Goal: Register for event/course

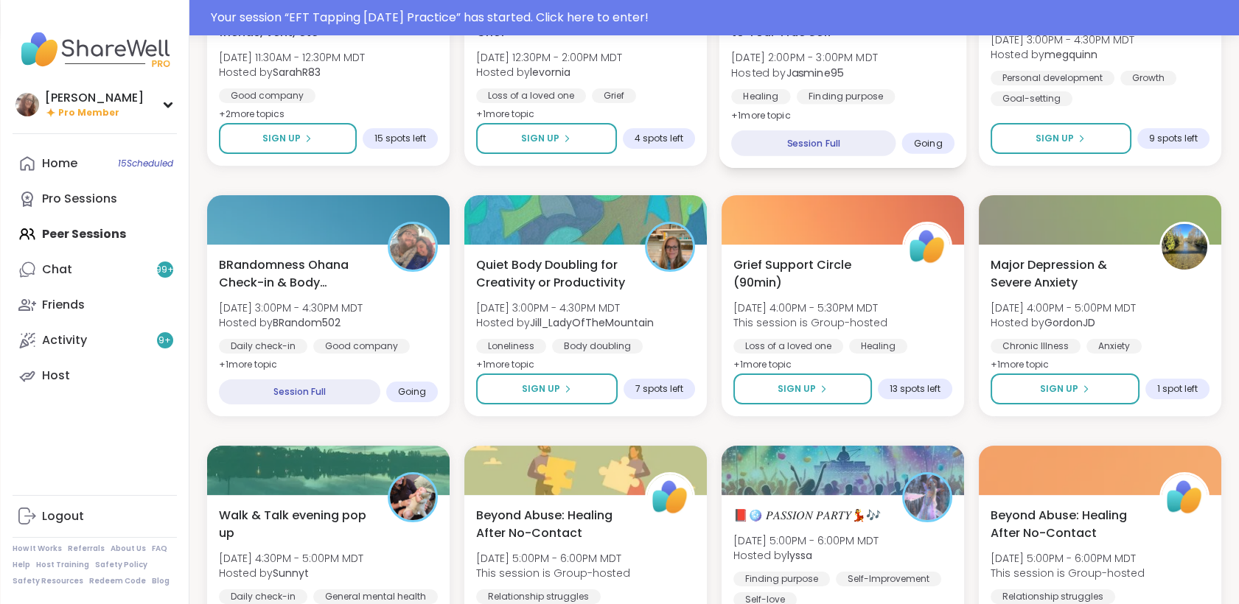
scroll to position [936, 0]
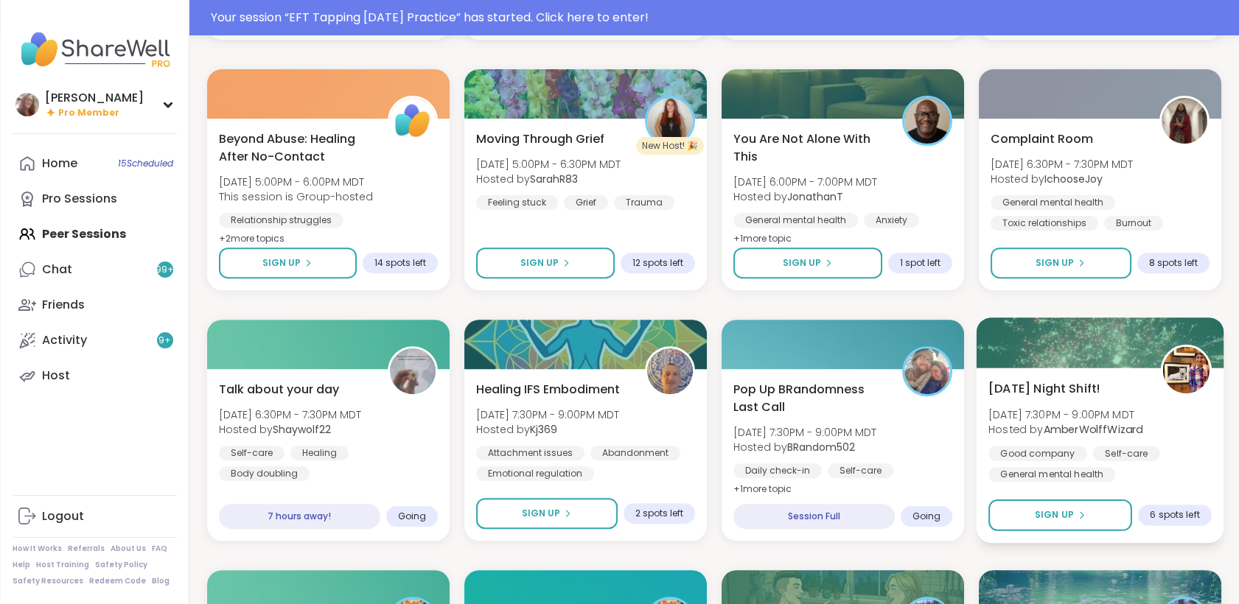
scroll to position [1259, 0]
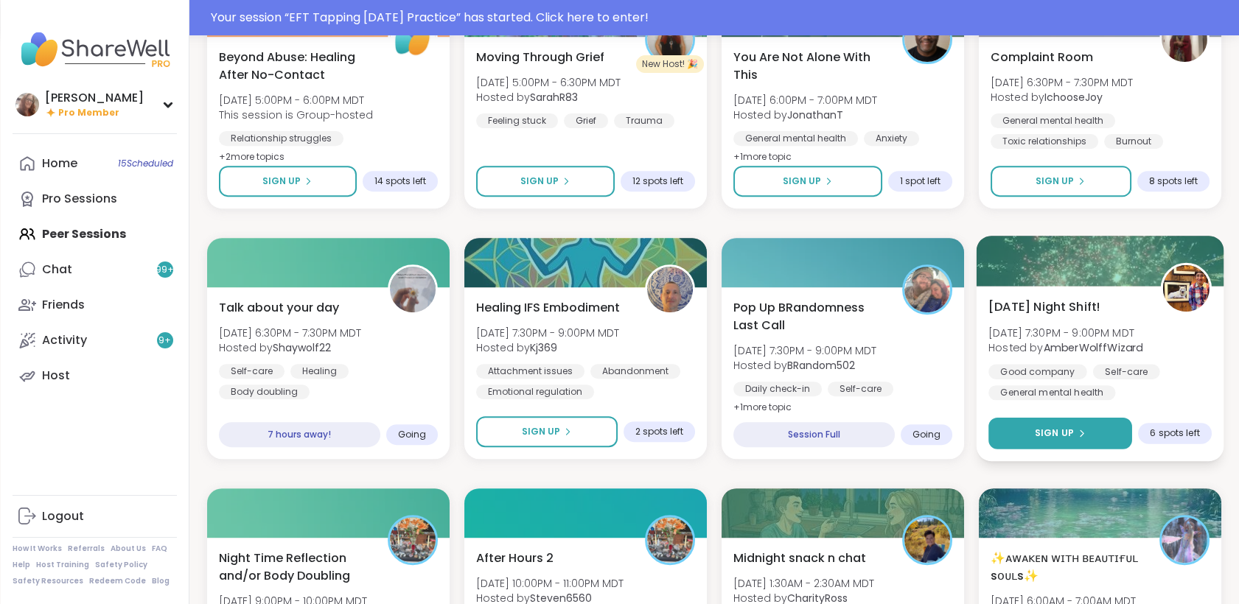
click at [1079, 427] on div "Sign Up" at bounding box center [1059, 433] width 51 height 13
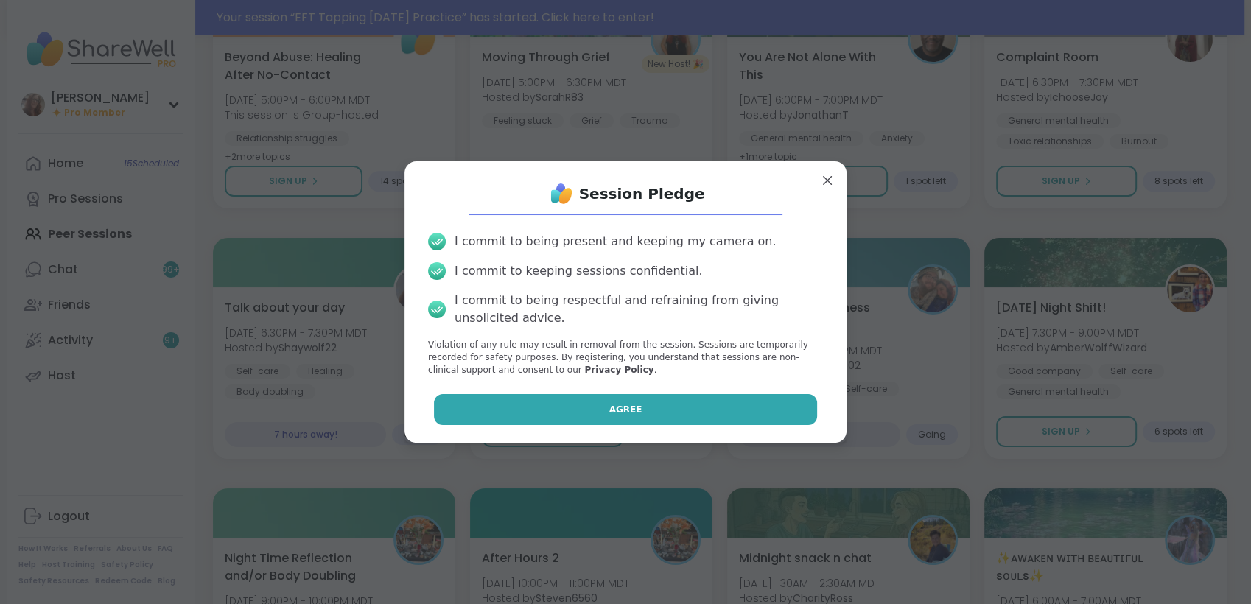
click at [774, 397] on button "Agree" at bounding box center [626, 409] width 384 height 31
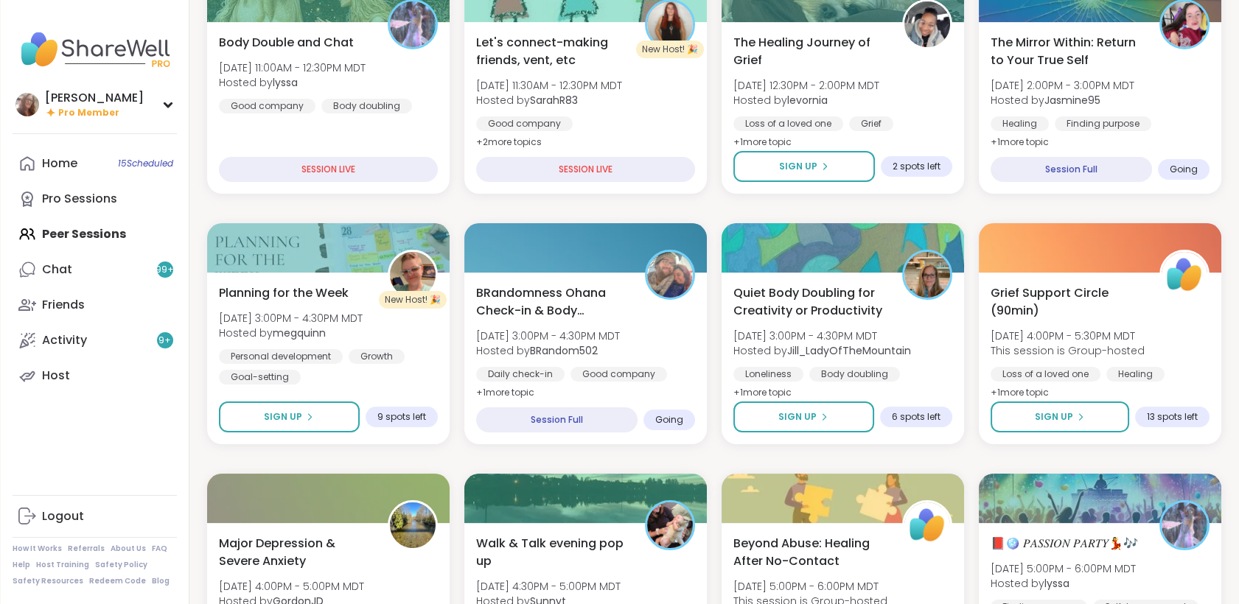
scroll to position [241, 0]
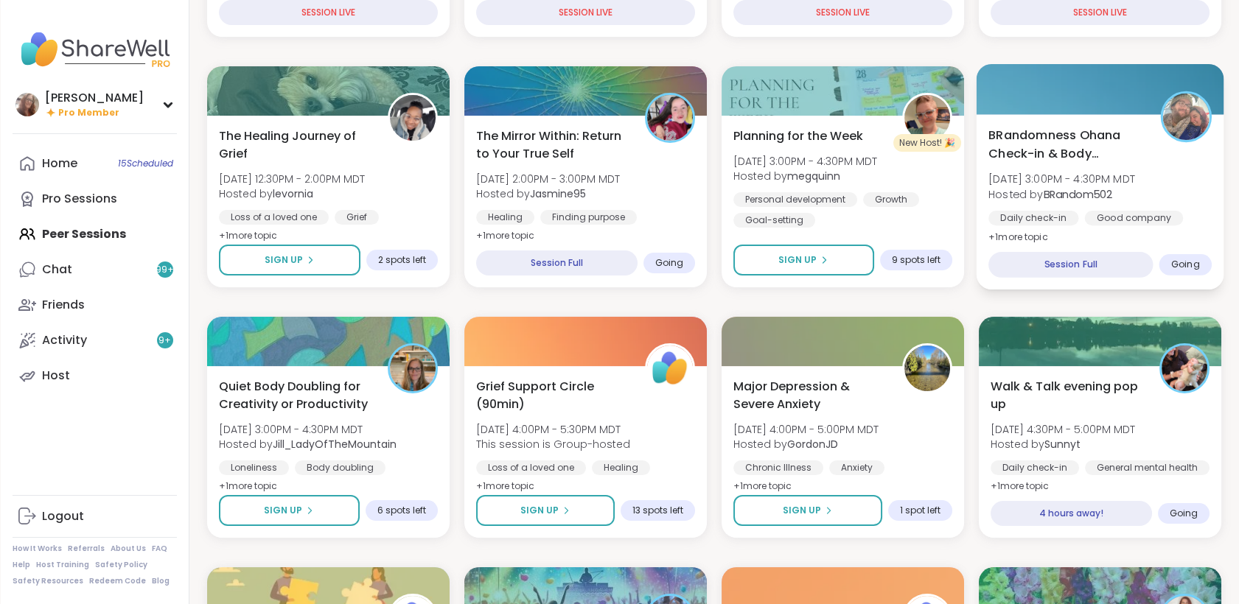
scroll to position [323, 0]
